Goal: Communication & Community: Participate in discussion

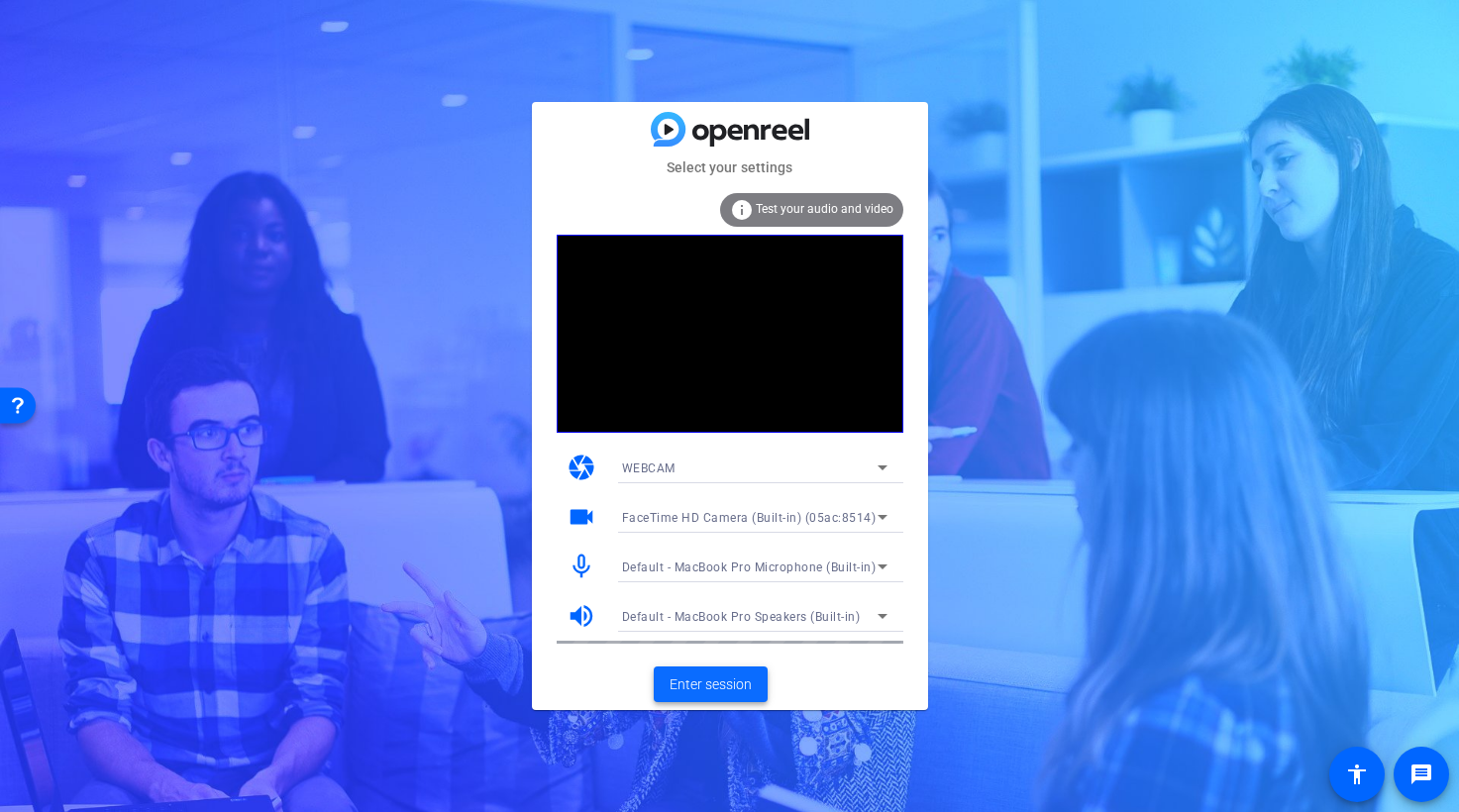
click at [718, 679] on span "Enter session" at bounding box center [711, 684] width 82 height 21
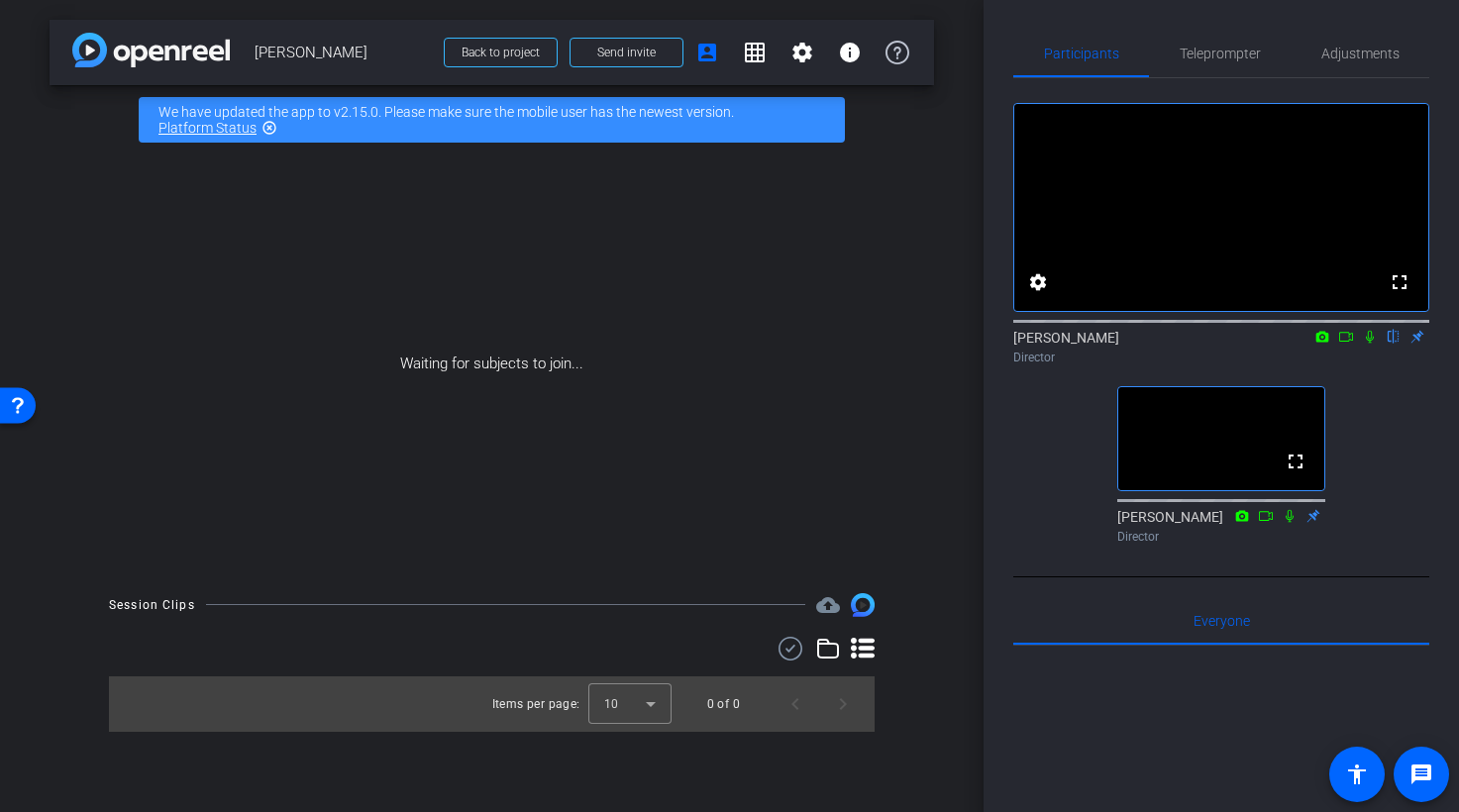
click at [1377, 345] on mat-icon at bounding box center [1369, 336] width 24 height 18
click at [1367, 343] on icon at bounding box center [1369, 336] width 11 height 13
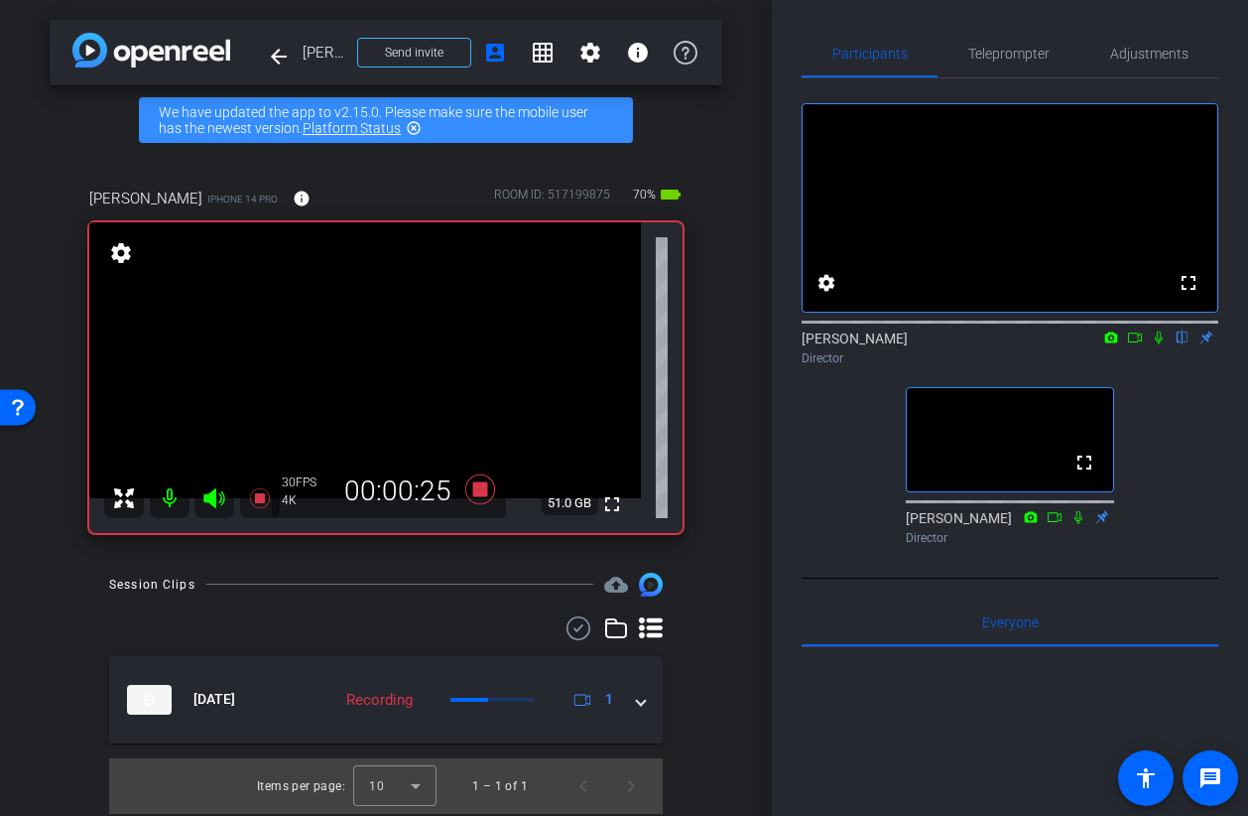
click at [1135, 344] on icon at bounding box center [1135, 337] width 16 height 14
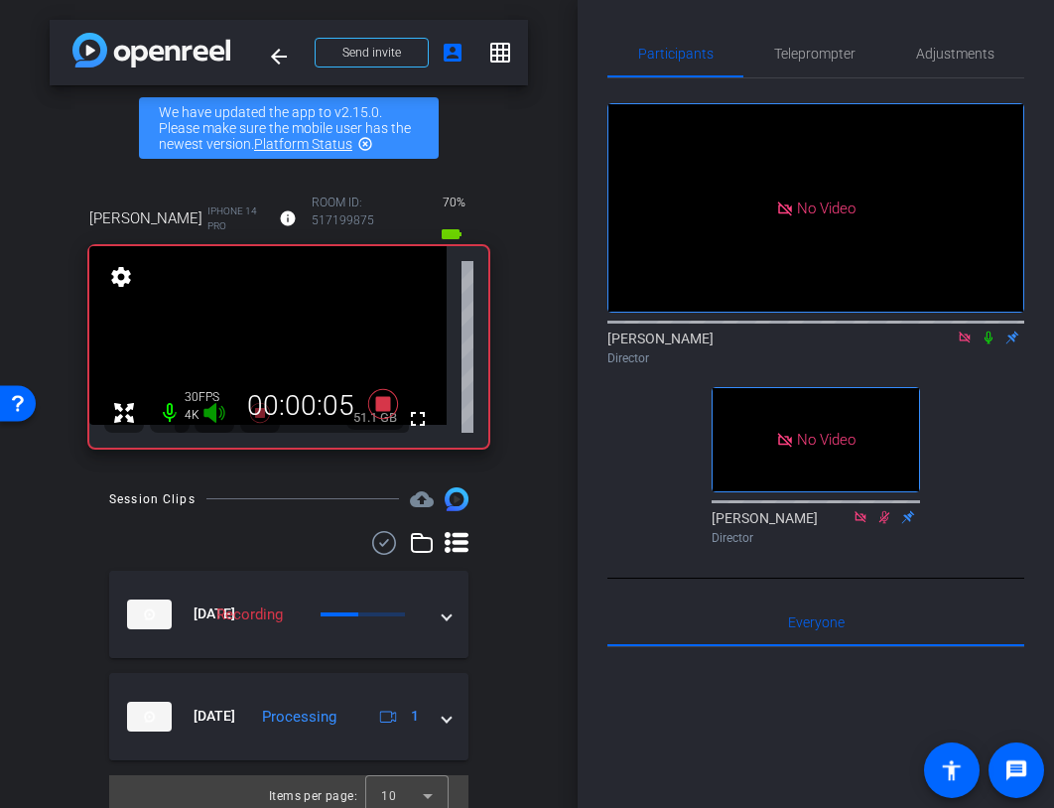
click at [988, 344] on icon at bounding box center [988, 337] width 16 height 14
click at [989, 344] on icon at bounding box center [988, 337] width 11 height 13
click at [989, 344] on icon at bounding box center [988, 337] width 8 height 13
click at [992, 344] on icon at bounding box center [988, 337] width 16 height 14
click at [990, 344] on icon at bounding box center [988, 337] width 16 height 14
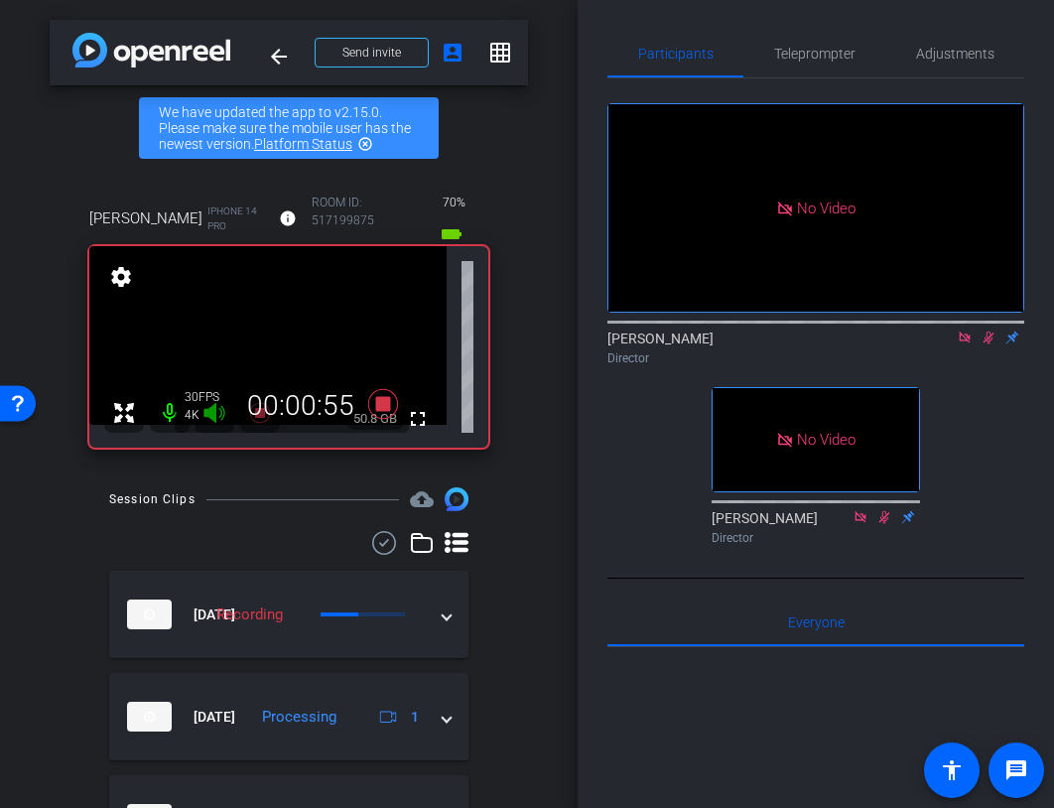
click at [989, 344] on icon at bounding box center [988, 337] width 16 height 14
click at [990, 344] on icon at bounding box center [988, 337] width 8 height 13
click at [990, 344] on icon at bounding box center [988, 337] width 16 height 14
click at [987, 344] on icon at bounding box center [988, 337] width 16 height 14
click at [989, 344] on icon at bounding box center [988, 337] width 11 height 13
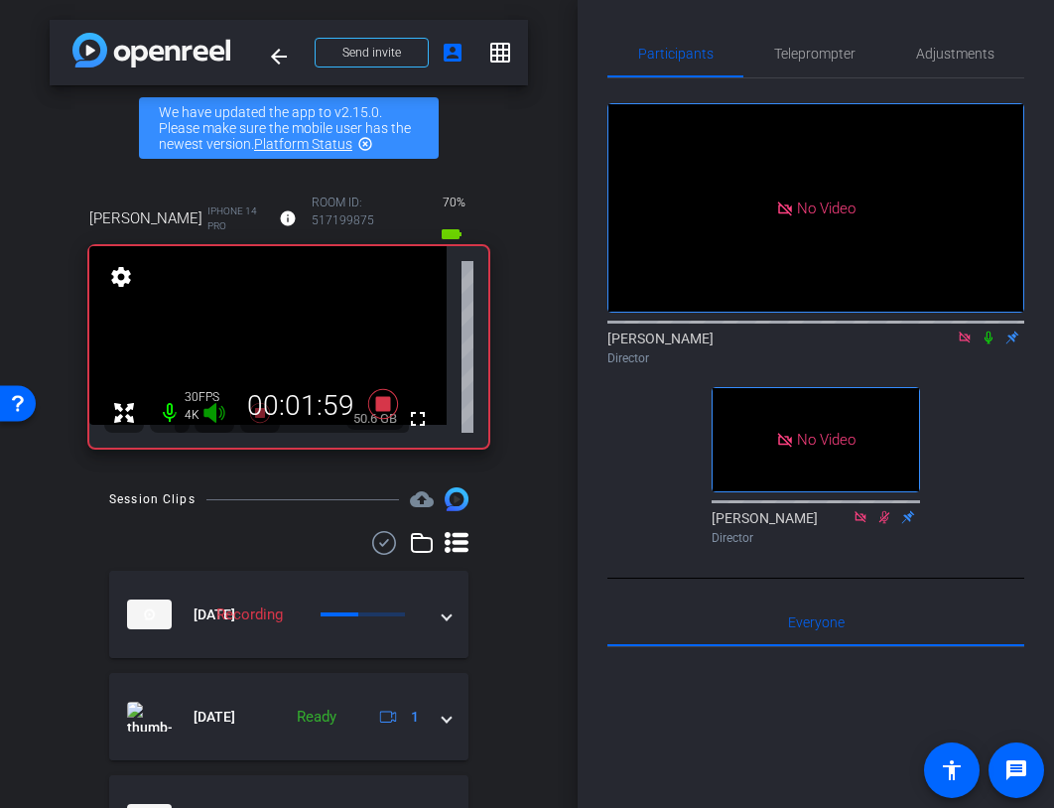
click at [989, 344] on icon at bounding box center [988, 337] width 8 height 13
click at [989, 344] on icon at bounding box center [988, 337] width 11 height 13
click at [991, 344] on icon at bounding box center [988, 337] width 16 height 14
click at [986, 344] on icon at bounding box center [988, 337] width 16 height 14
click at [988, 344] on icon at bounding box center [988, 337] width 16 height 14
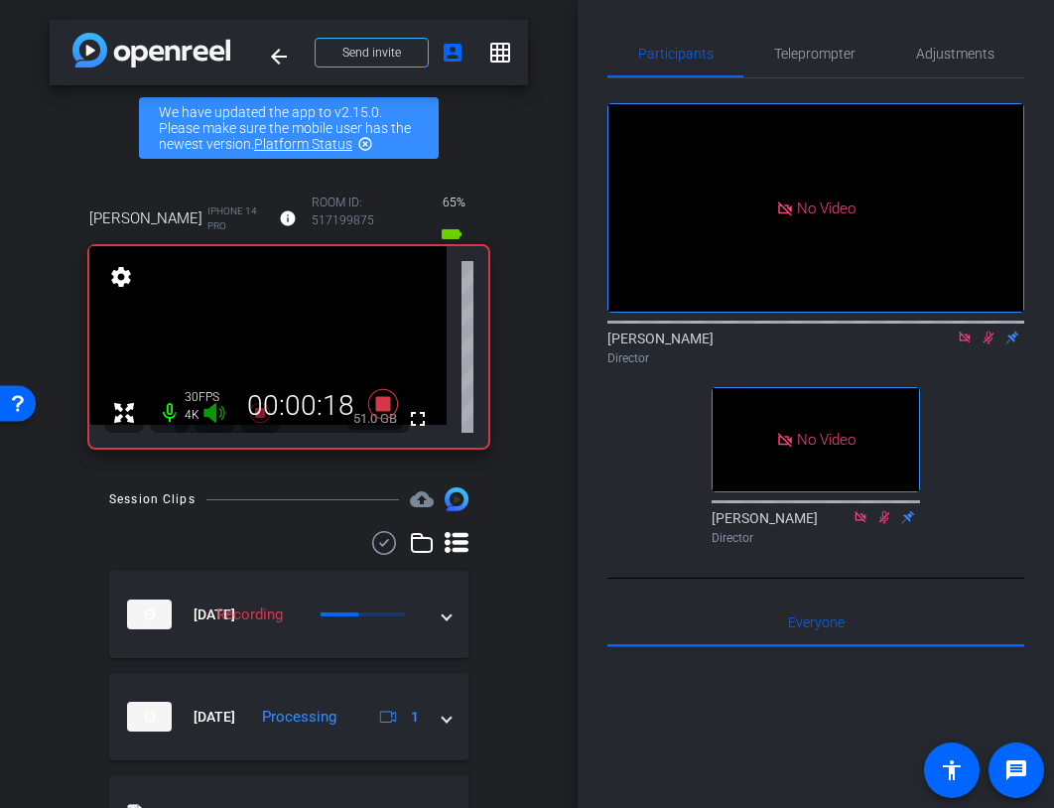
click at [993, 344] on icon at bounding box center [988, 337] width 16 height 14
click at [989, 344] on icon at bounding box center [988, 337] width 8 height 13
click at [988, 344] on icon at bounding box center [988, 337] width 11 height 13
click at [992, 344] on icon at bounding box center [988, 337] width 16 height 14
click at [988, 344] on icon at bounding box center [988, 337] width 16 height 14
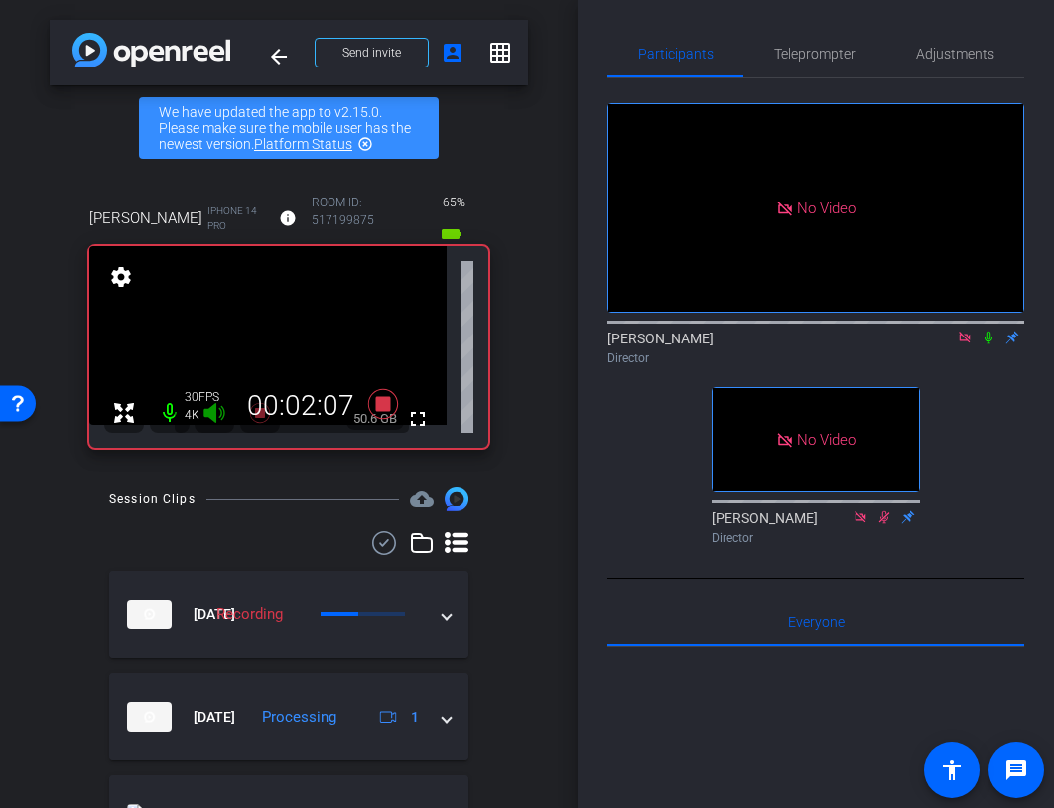
click at [989, 344] on icon at bounding box center [988, 337] width 8 height 13
click at [991, 344] on icon at bounding box center [988, 337] width 16 height 14
click at [989, 344] on icon at bounding box center [988, 337] width 8 height 13
click at [990, 344] on icon at bounding box center [988, 337] width 16 height 14
click at [989, 344] on icon at bounding box center [988, 337] width 16 height 14
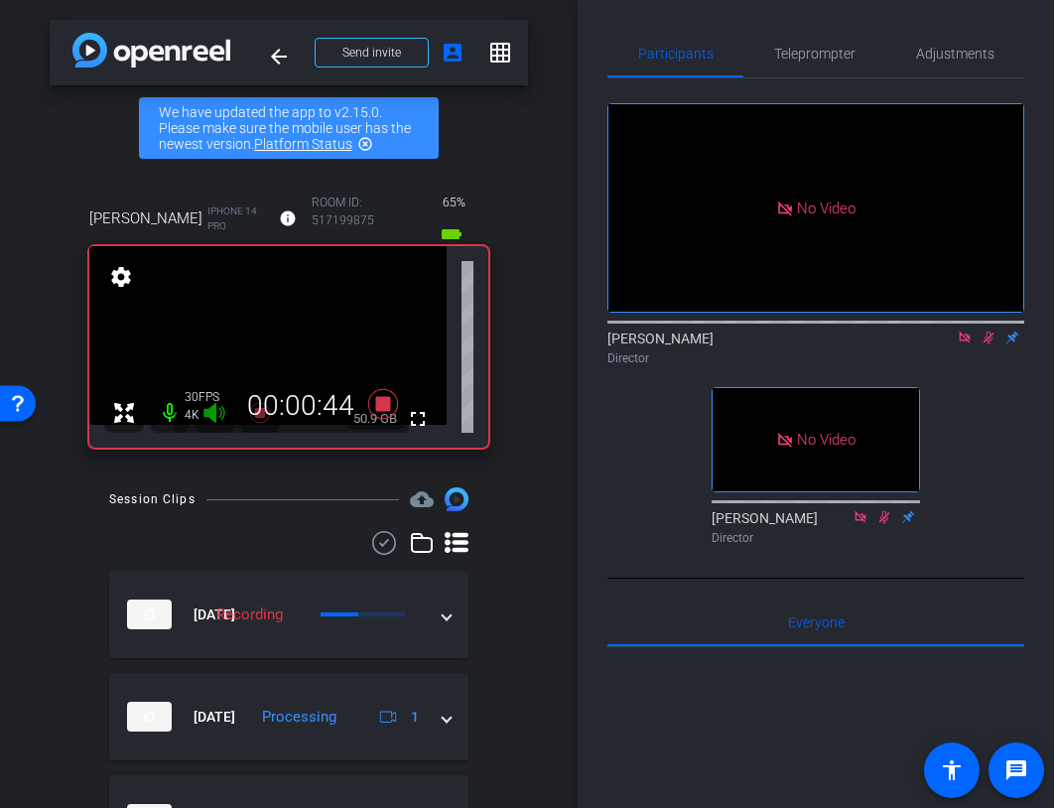
click at [990, 344] on icon at bounding box center [988, 337] width 11 height 13
click at [992, 344] on icon at bounding box center [988, 337] width 16 height 14
click at [991, 344] on icon at bounding box center [988, 337] width 11 height 13
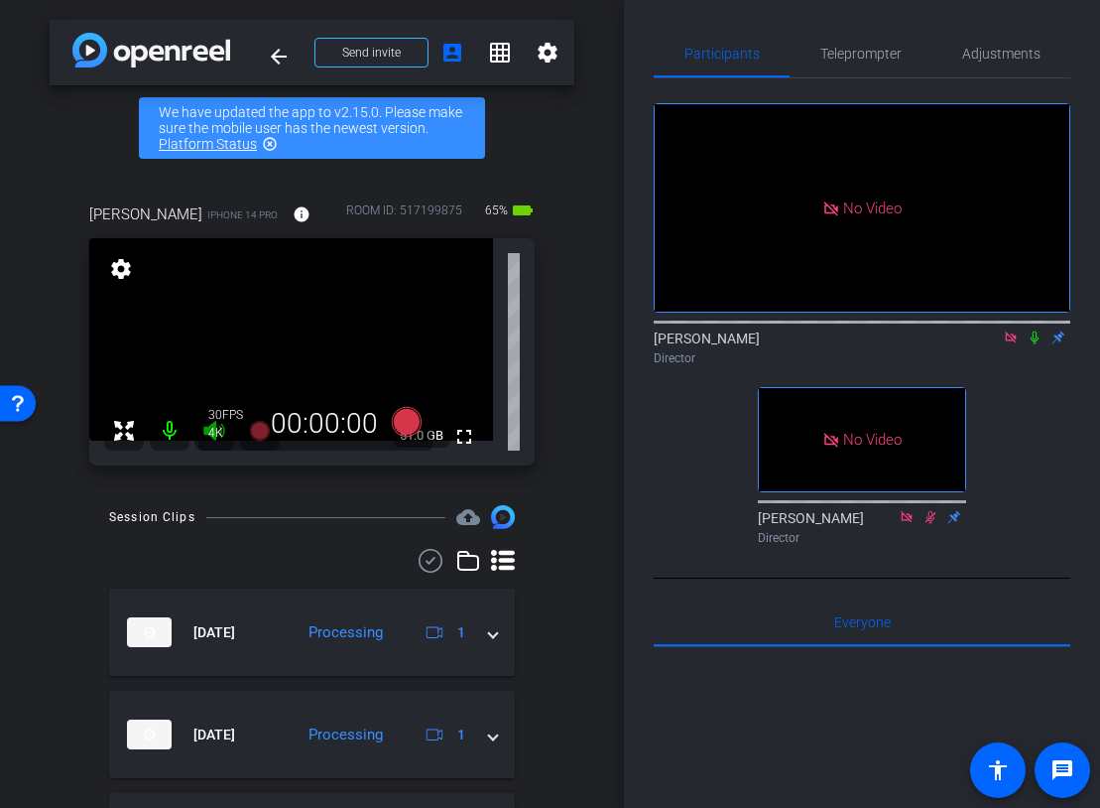
click at [1010, 342] on icon at bounding box center [1010, 336] width 11 height 11
